Goal: Task Accomplishment & Management: Manage account settings

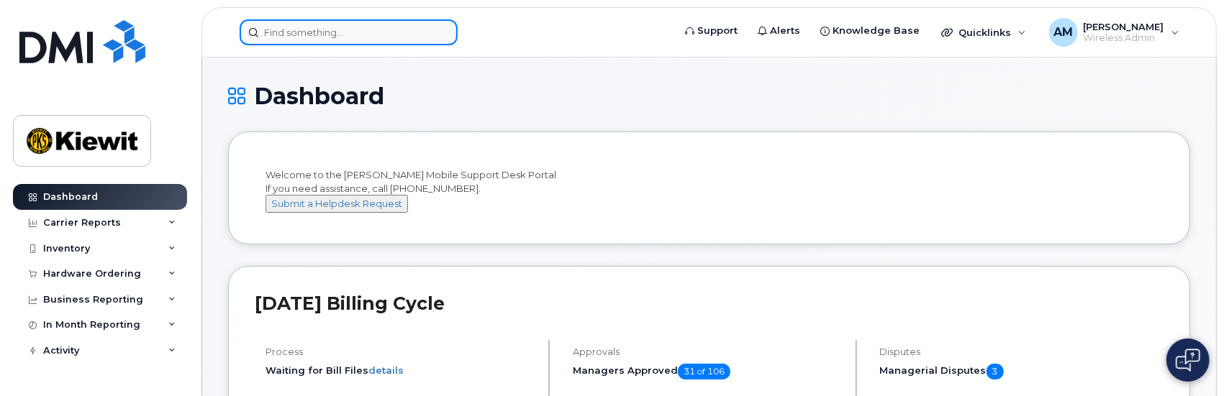
click at [332, 29] on input at bounding box center [349, 32] width 218 height 26
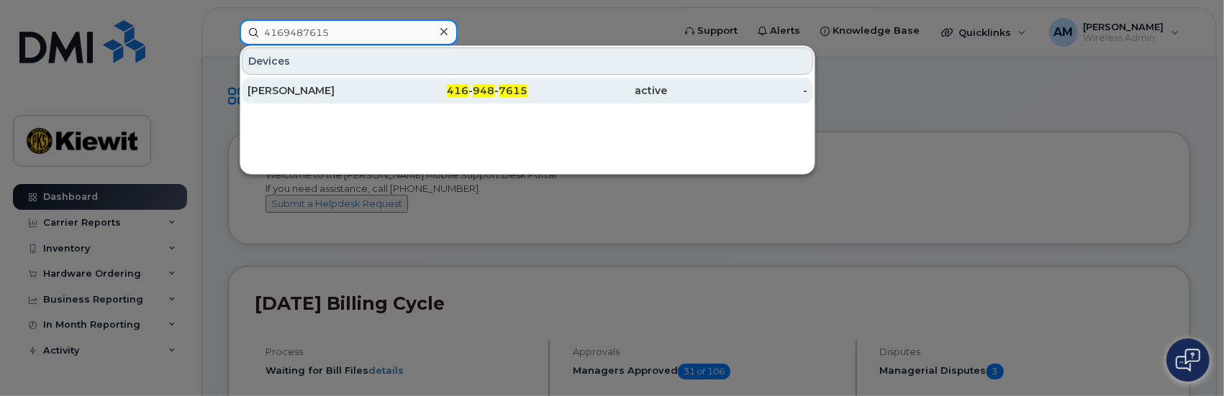
type input "4169487615"
click at [296, 88] on div "[PERSON_NAME]" at bounding box center [317, 90] width 140 height 14
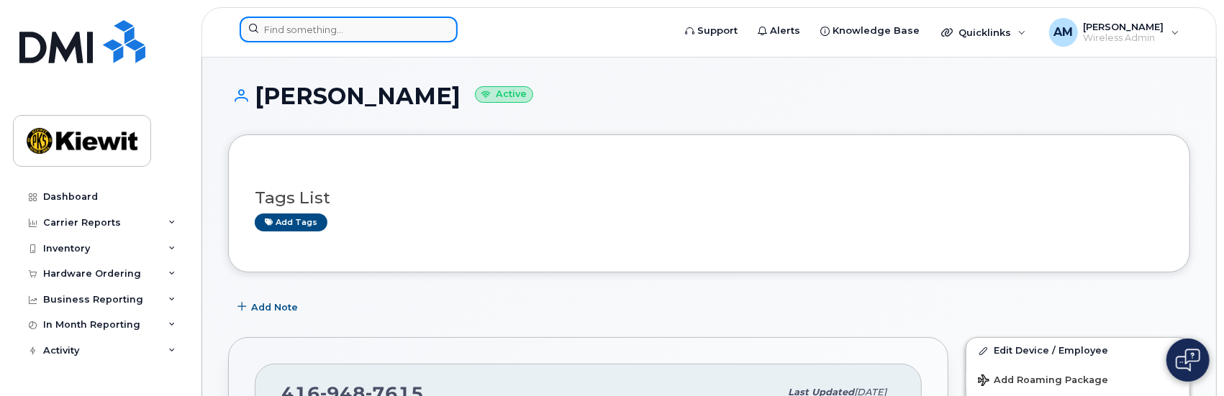
click at [368, 34] on input at bounding box center [349, 30] width 218 height 26
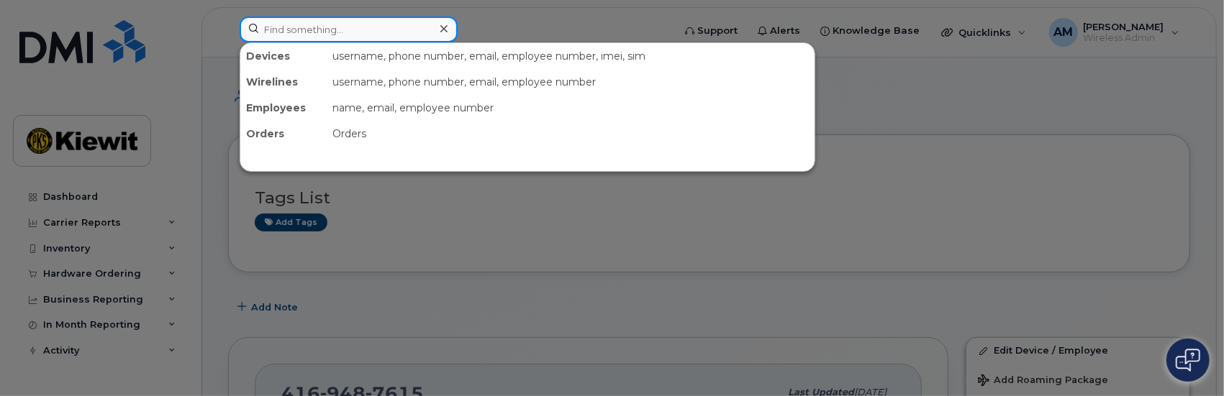
click at [295, 19] on input at bounding box center [349, 30] width 218 height 26
click at [297, 28] on input at bounding box center [349, 30] width 218 height 26
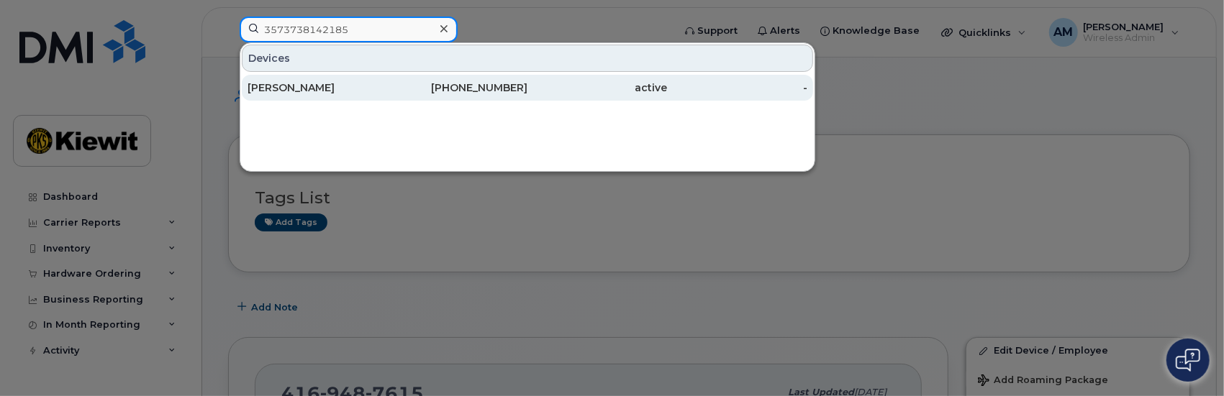
type input "3573738142185"
click at [305, 86] on div "Liljana Ivanova" at bounding box center [317, 88] width 140 height 14
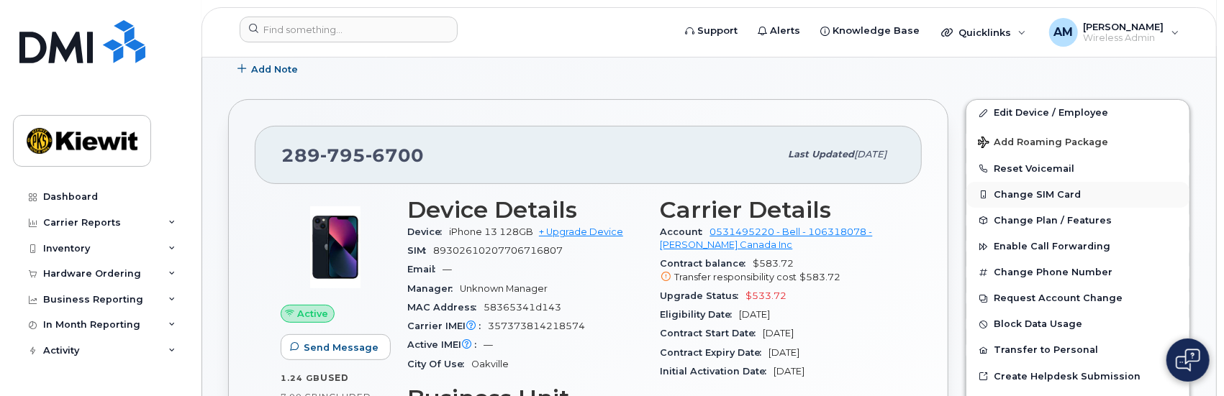
scroll to position [216, 0]
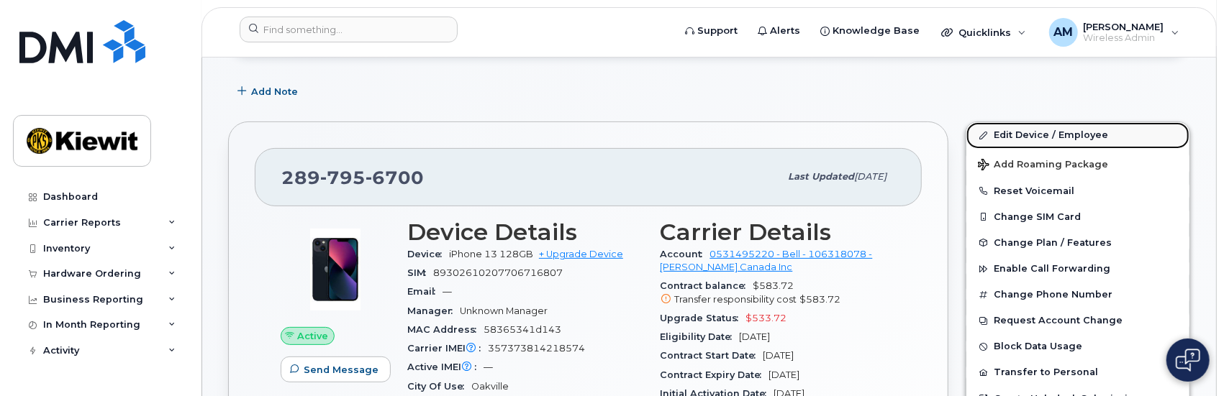
click at [1032, 133] on link "Edit Device / Employee" at bounding box center [1077, 135] width 223 height 26
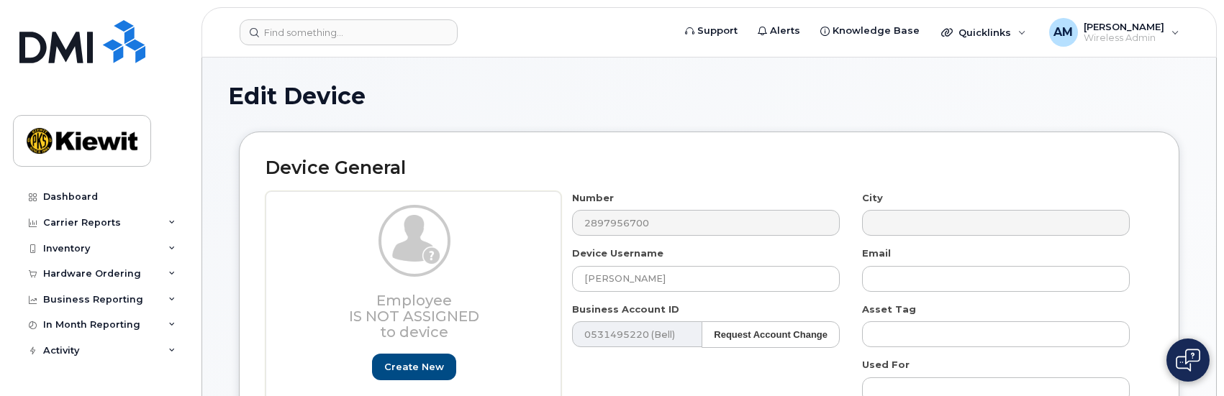
select select "14059"
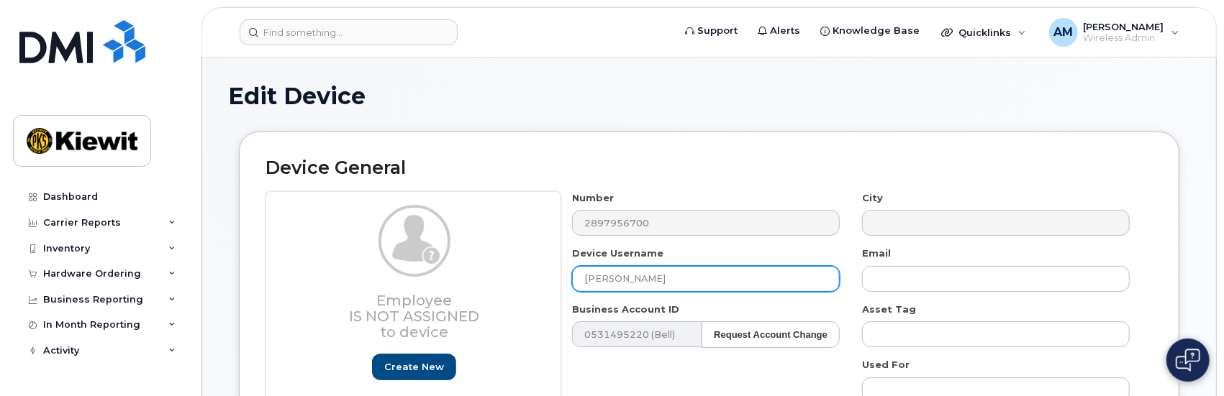
click at [665, 278] on input "Liljana Ivanova" at bounding box center [706, 279] width 268 height 26
click at [686, 277] on input "Liljana Ivanova" at bounding box center [706, 279] width 268 height 26
drag, startPoint x: 686, startPoint y: 277, endPoint x: 463, endPoint y: 283, distance: 223.1
click at [463, 283] on div "Employee Is not assigned to device Create new or select existing Employee Selec…" at bounding box center [708, 372] width 887 height 362
click at [673, 279] on input "Liljana Ivanova" at bounding box center [706, 279] width 268 height 26
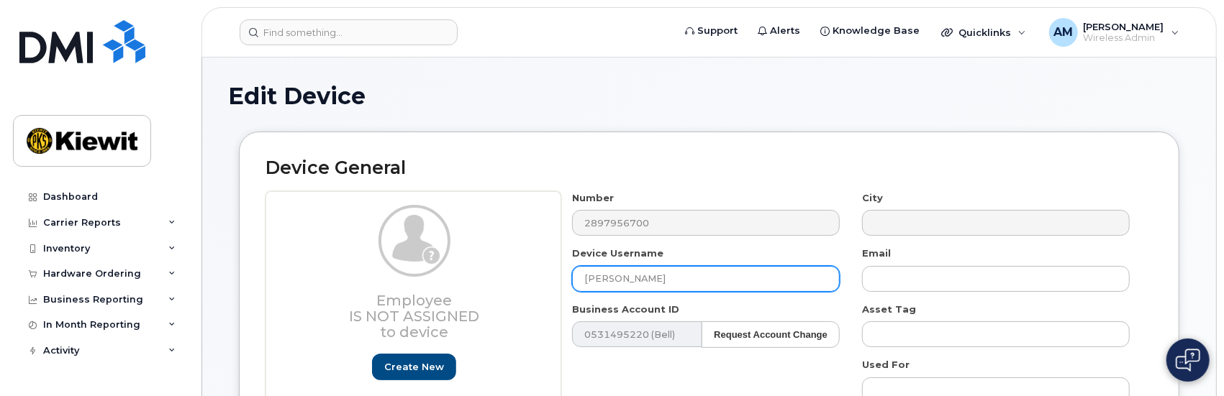
paste input "Ashdeepkaur.Vij"
click at [714, 278] on input "Ashdeepkaur.Vij" at bounding box center [706, 279] width 268 height 26
type input "Ashdeepkaur.Vij"
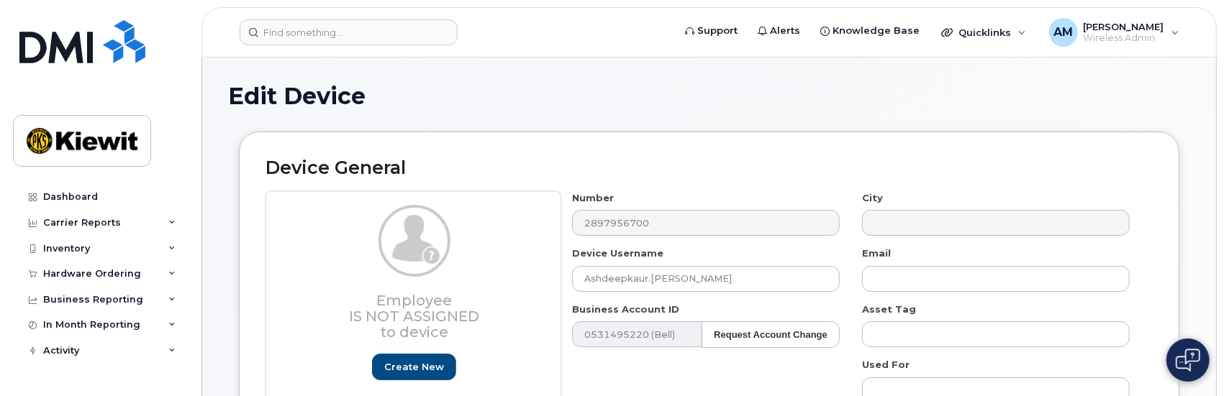
click at [698, 296] on div "Number 2897956700 City Device Username Ashdeepkaur.Vij Email Business Account I…" at bounding box center [851, 372] width 580 height 362
click at [726, 304] on div "Business Account ID 0531495220 (Bell) Request Account Change 4380" at bounding box center [706, 325] width 290 height 45
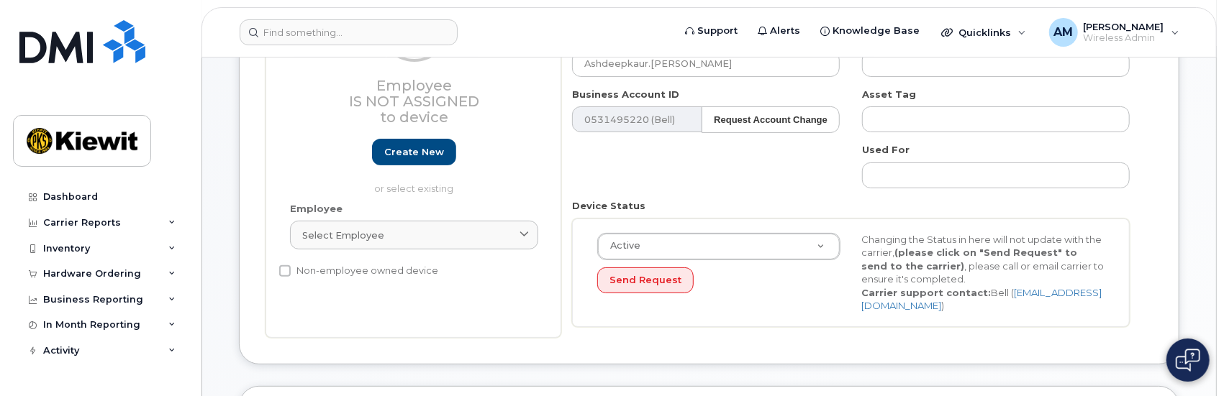
scroll to position [216, 0]
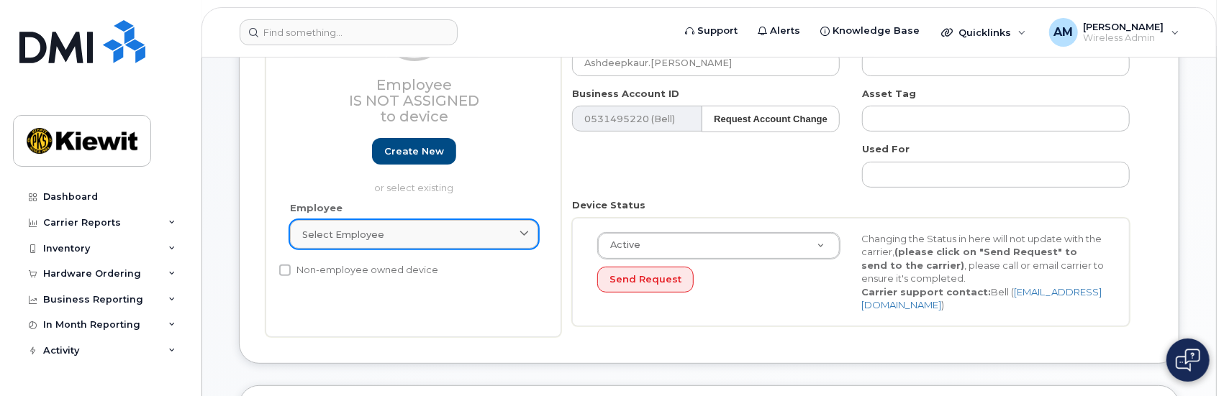
click at [529, 235] on span at bounding box center [524, 235] width 14 height 14
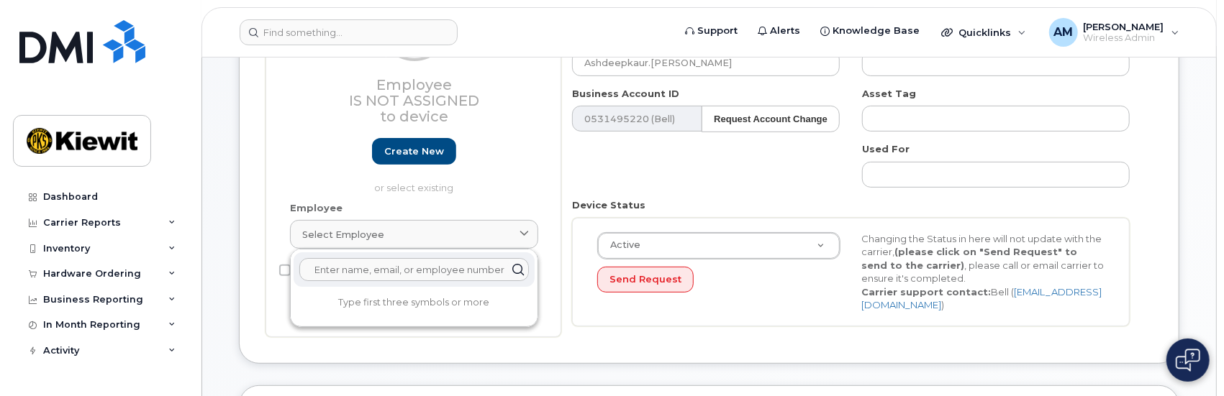
click at [391, 270] on input "text" at bounding box center [413, 269] width 229 height 23
paste input "Ashdeepkaur.Vij"
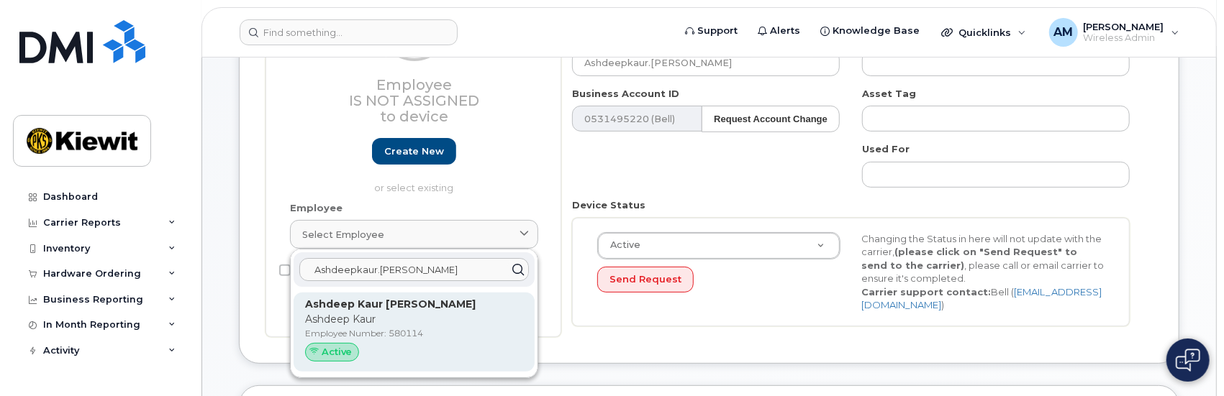
type input "Ashdeepkaur.Vij"
click at [334, 310] on p "Ashdeep Kaur [PERSON_NAME]" at bounding box center [414, 304] width 218 height 15
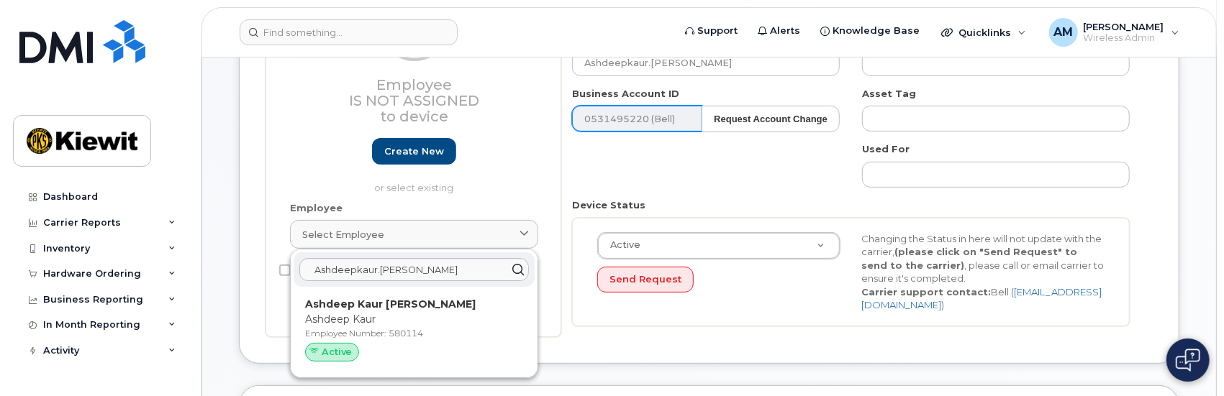
type input "580114"
type input "Ashdeep Kaur [PERSON_NAME]"
type input "[EMAIL_ADDRESS][PERSON_NAME][PERSON_NAME][DOMAIN_NAME]"
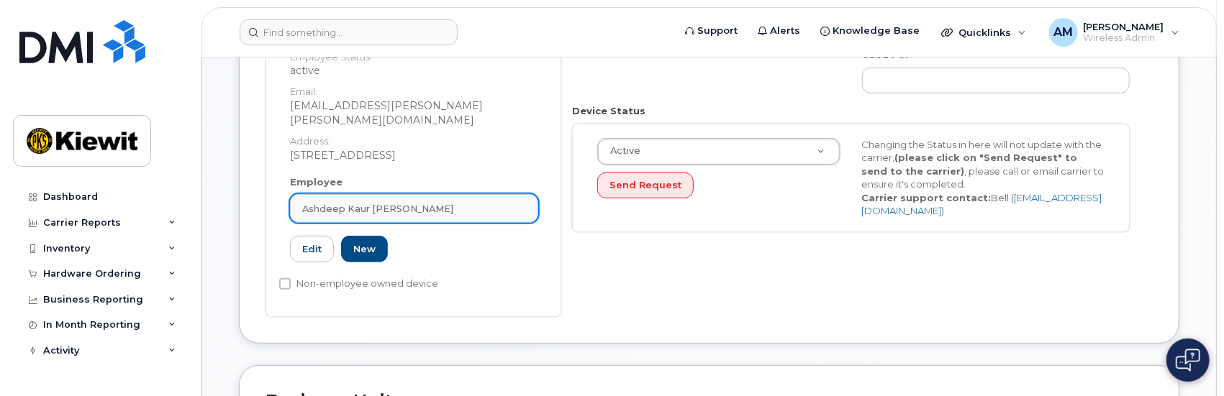
scroll to position [288, 0]
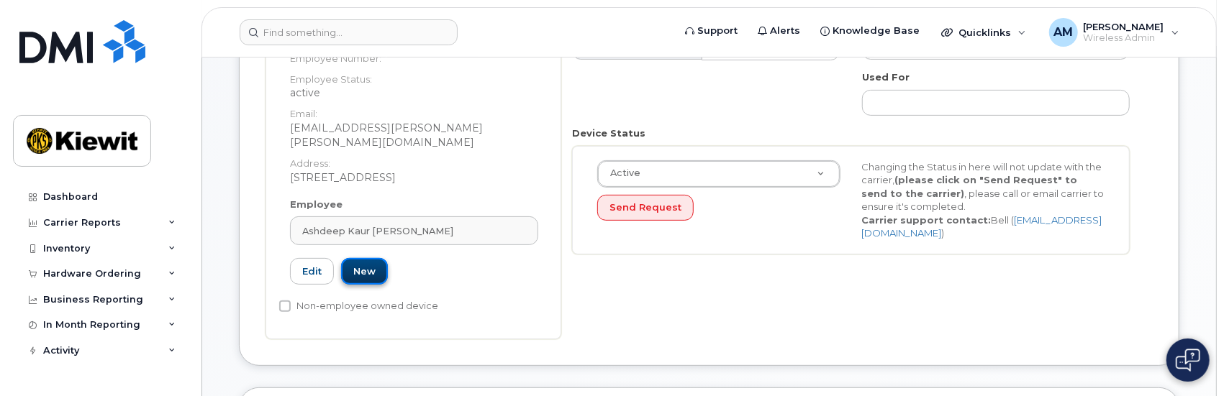
click at [363, 258] on link "New" at bounding box center [364, 271] width 47 height 27
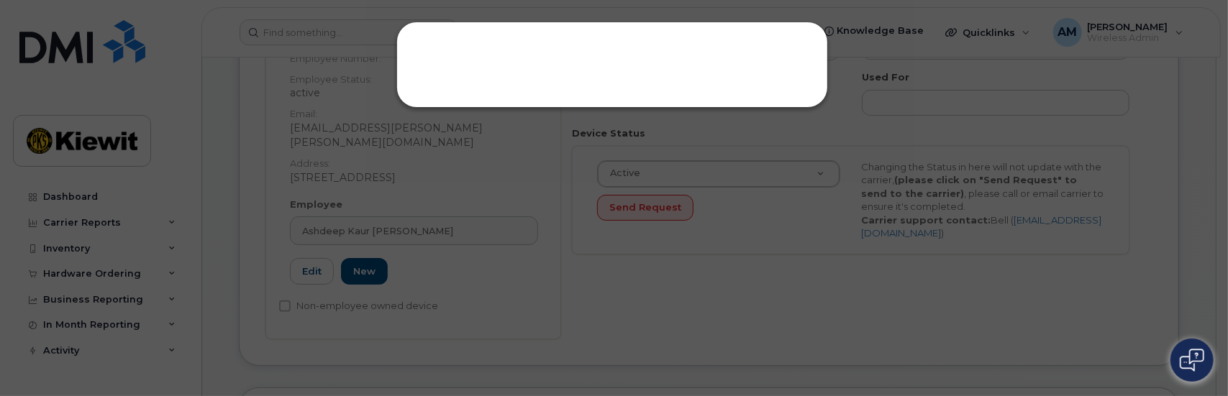
drag, startPoint x: 715, startPoint y: 88, endPoint x: 735, endPoint y: 90, distance: 20.2
click at [715, 88] on div at bounding box center [612, 65] width 432 height 86
click at [509, 68] on div at bounding box center [612, 65] width 432 height 86
drag, startPoint x: 452, startPoint y: 304, endPoint x: 457, endPoint y: 296, distance: 9.8
click at [456, 299] on div at bounding box center [614, 198] width 1228 height 396
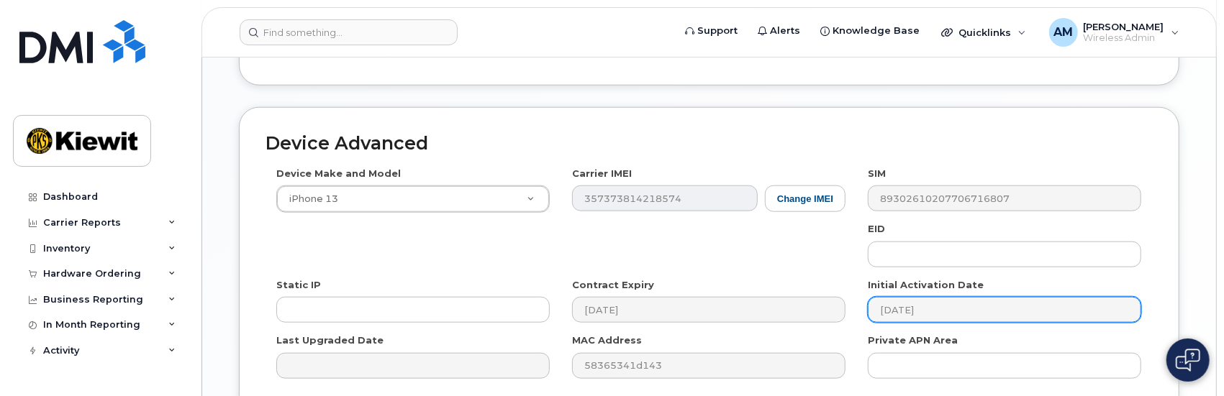
scroll to position [1065, 0]
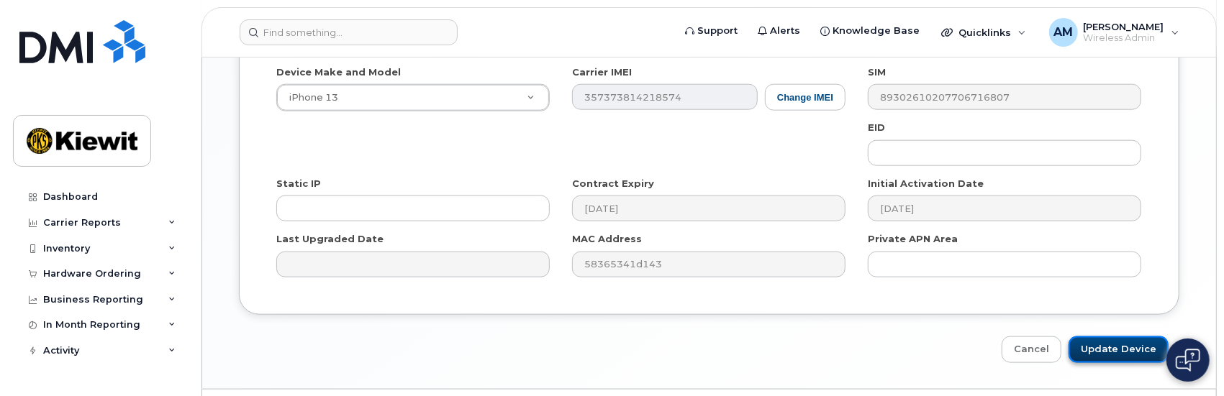
click at [1106, 337] on input "Update Device" at bounding box center [1118, 350] width 100 height 27
type input "Saving..."
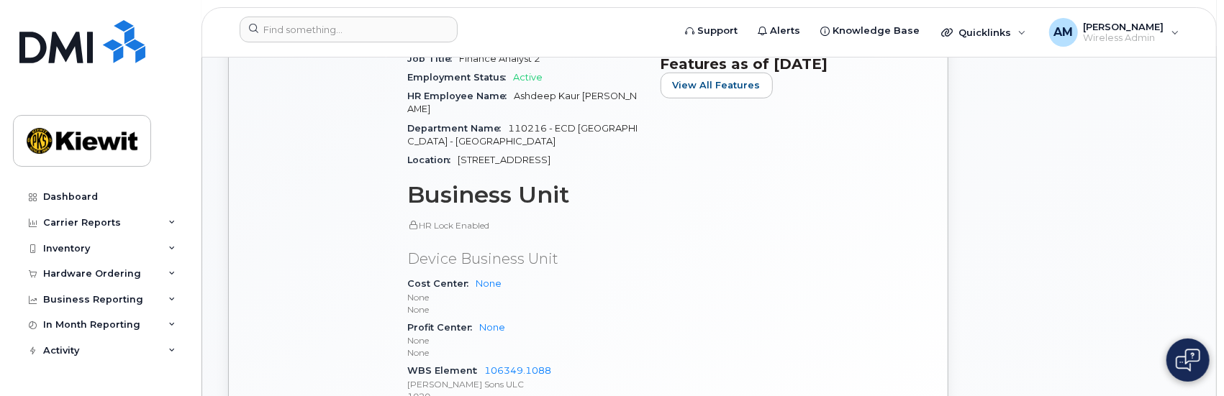
scroll to position [719, 0]
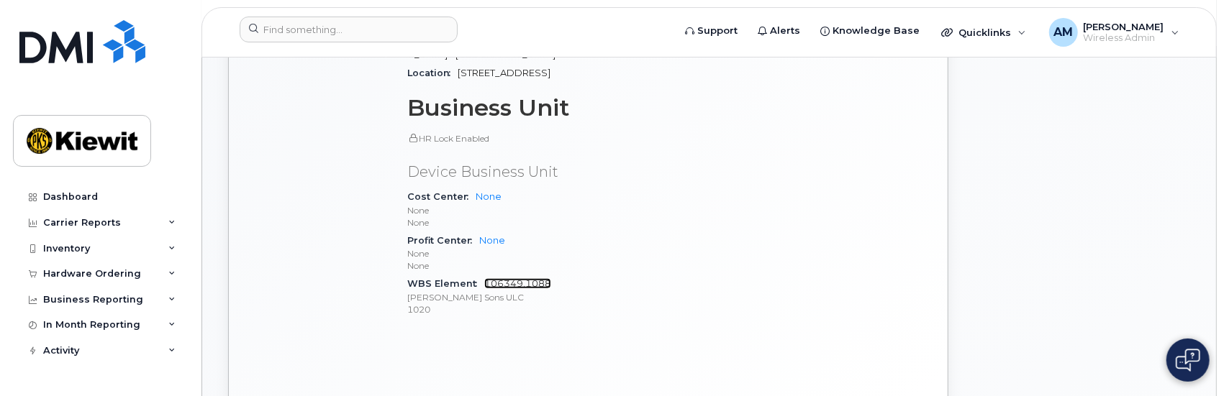
click at [521, 278] on link "106349.1088" at bounding box center [517, 283] width 67 height 11
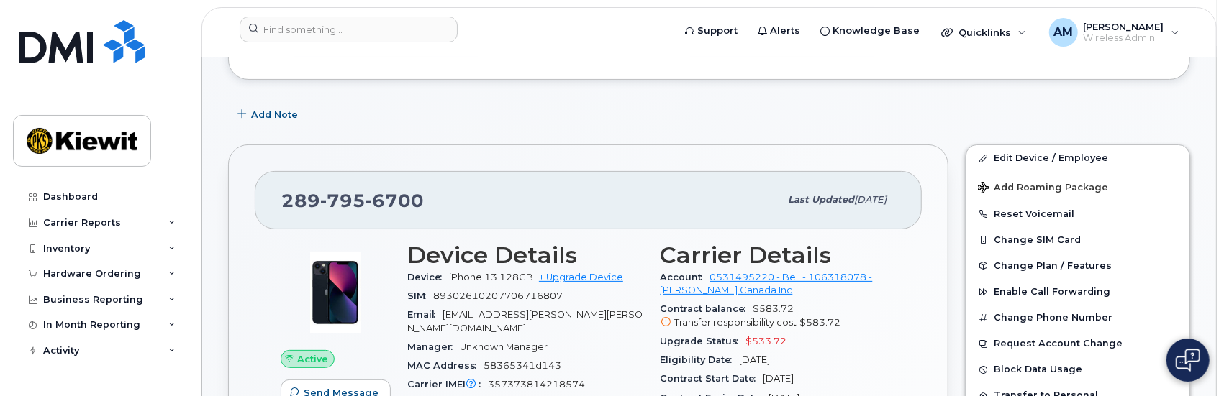
scroll to position [216, 0]
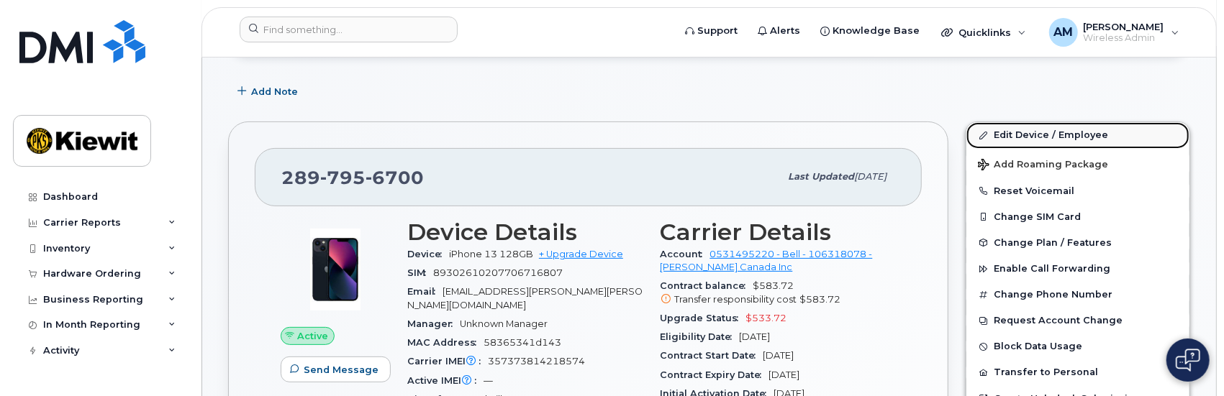
click at [1021, 133] on link "Edit Device / Employee" at bounding box center [1077, 135] width 223 height 26
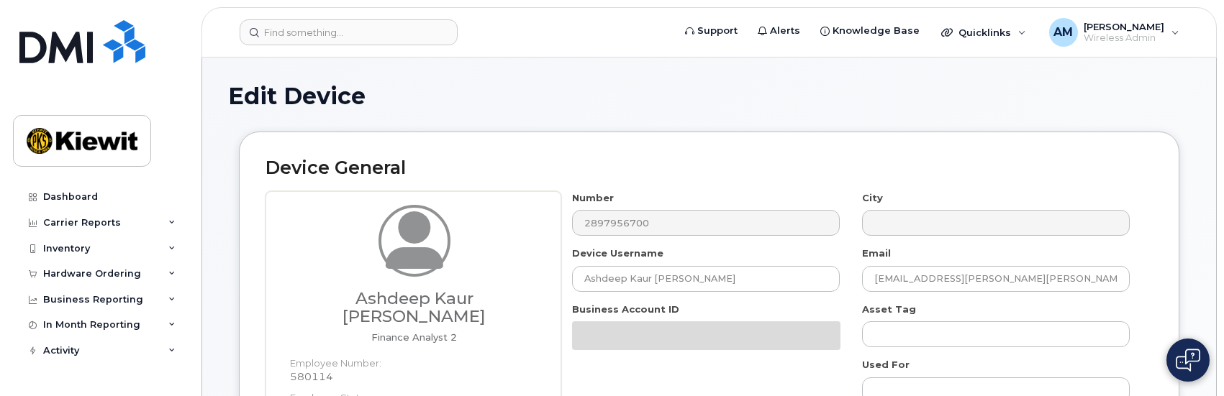
select select "14059"
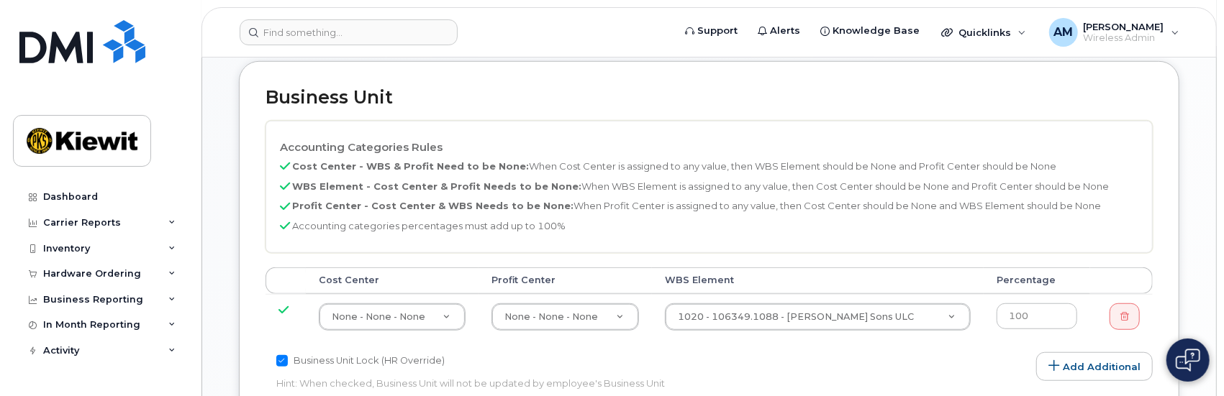
scroll to position [647, 0]
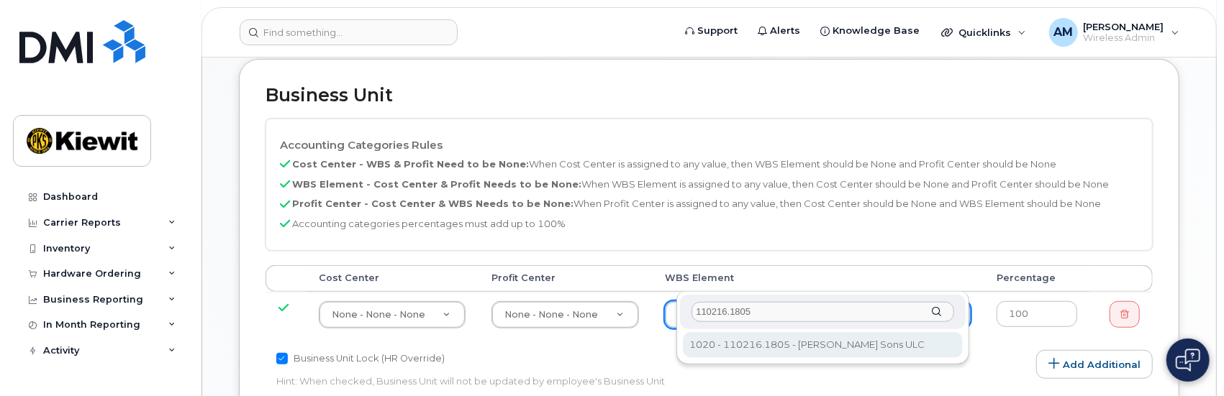
type input "110216.1805"
type input "33524113"
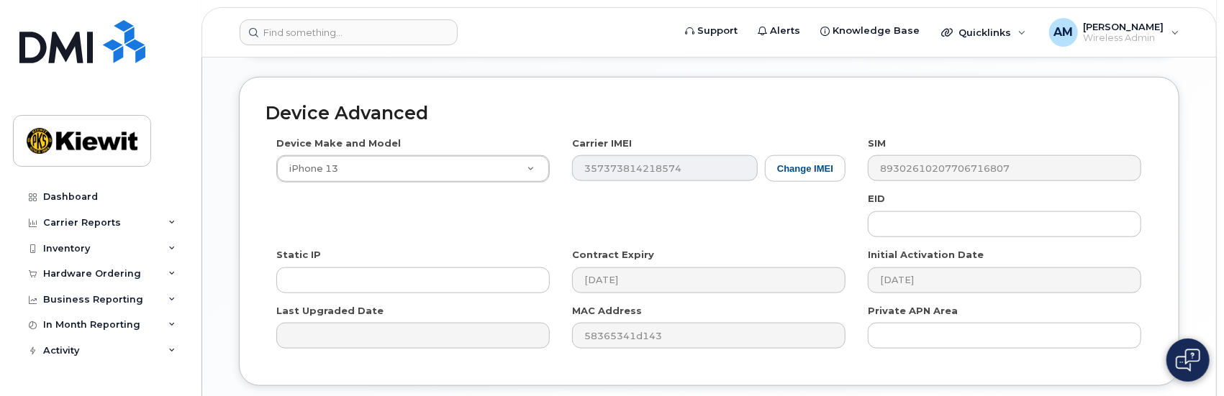
scroll to position [1096, 0]
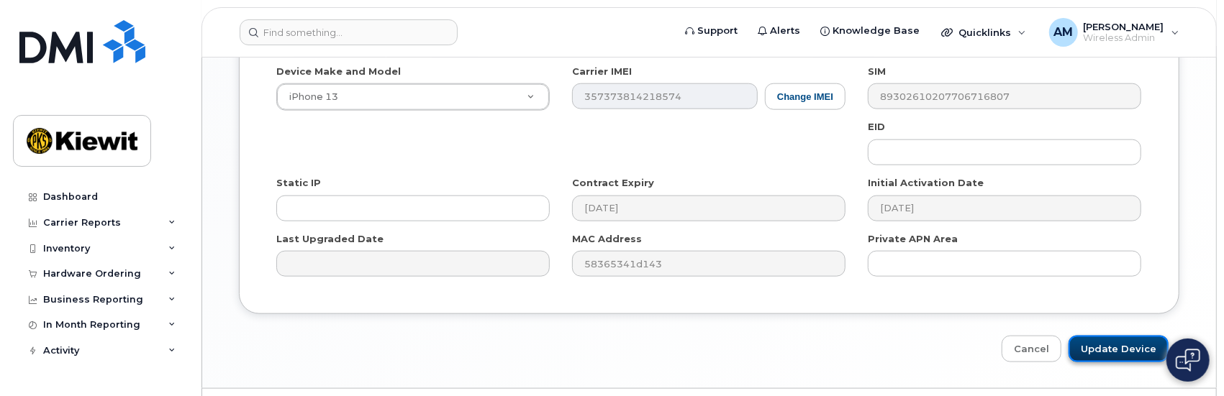
click at [1121, 336] on input "Update Device" at bounding box center [1118, 349] width 100 height 27
type input "Saving..."
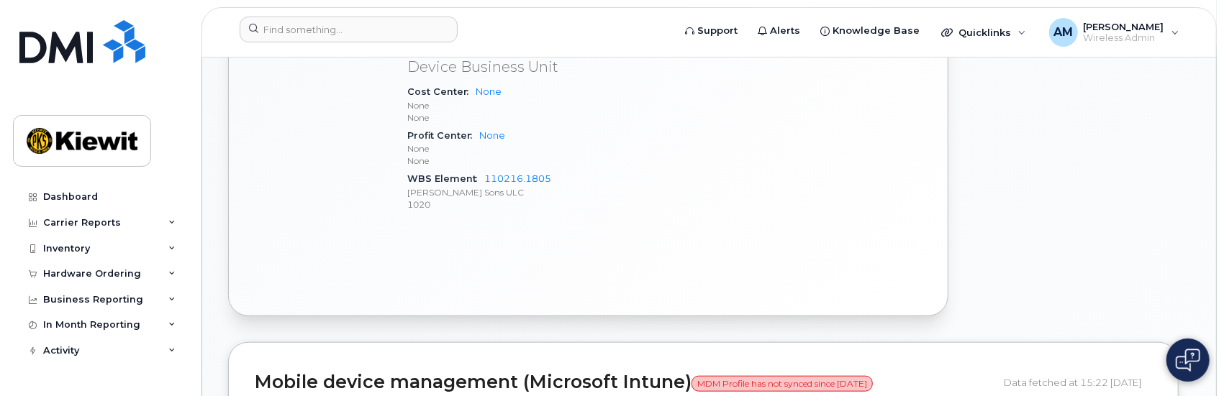
scroll to position [791, 0]
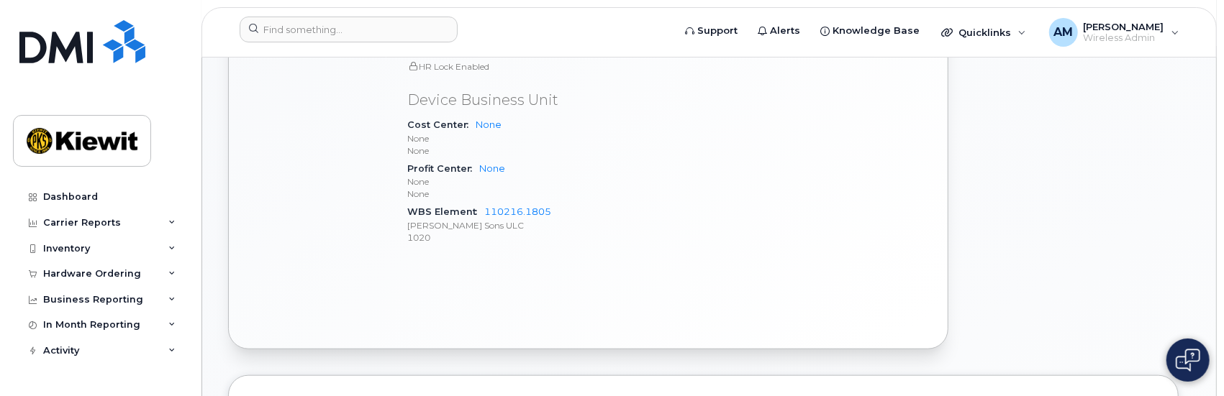
drag, startPoint x: 393, startPoint y: 158, endPoint x: 555, endPoint y: 195, distance: 165.9
copy div "included this month Device Details Device iPhone 13 128GB + Upgrade Device SIM …"
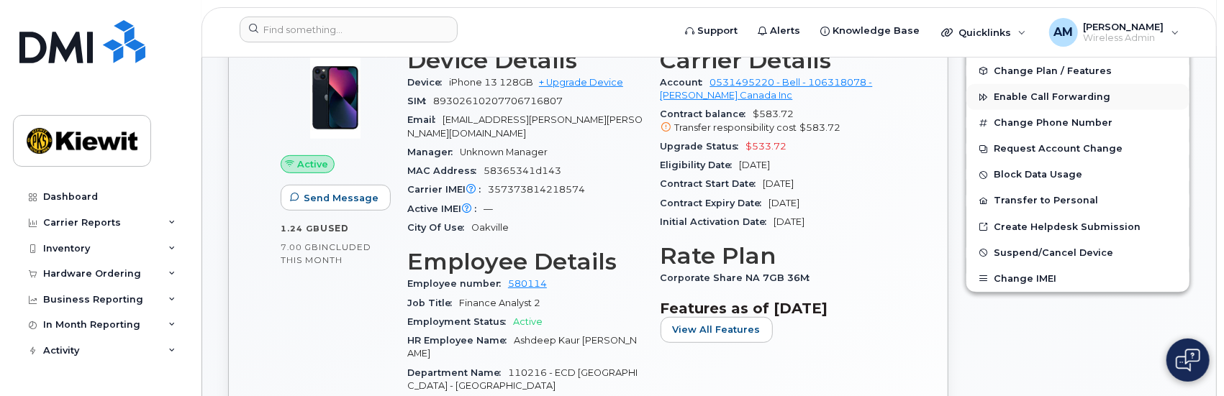
scroll to position [288, 0]
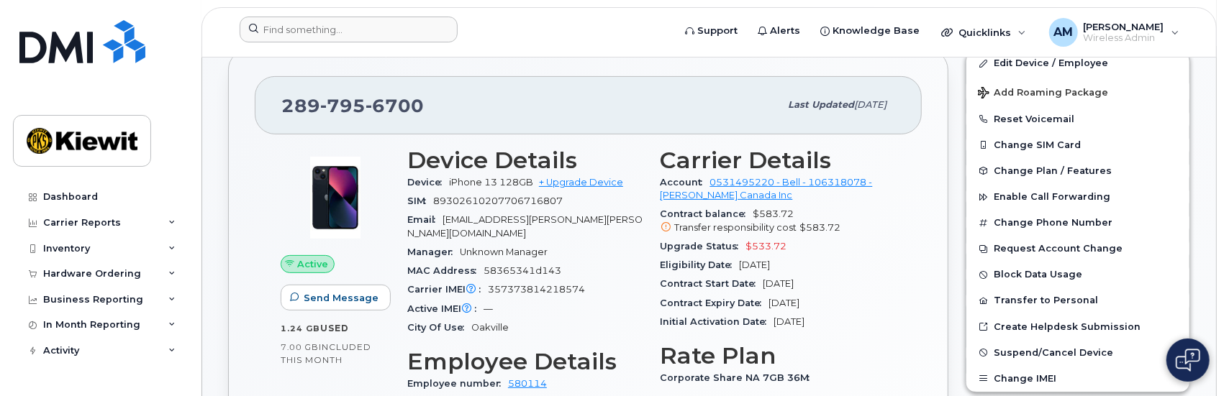
click at [518, 45] on div at bounding box center [451, 33] width 447 height 32
